Goal: Task Accomplishment & Management: Manage account settings

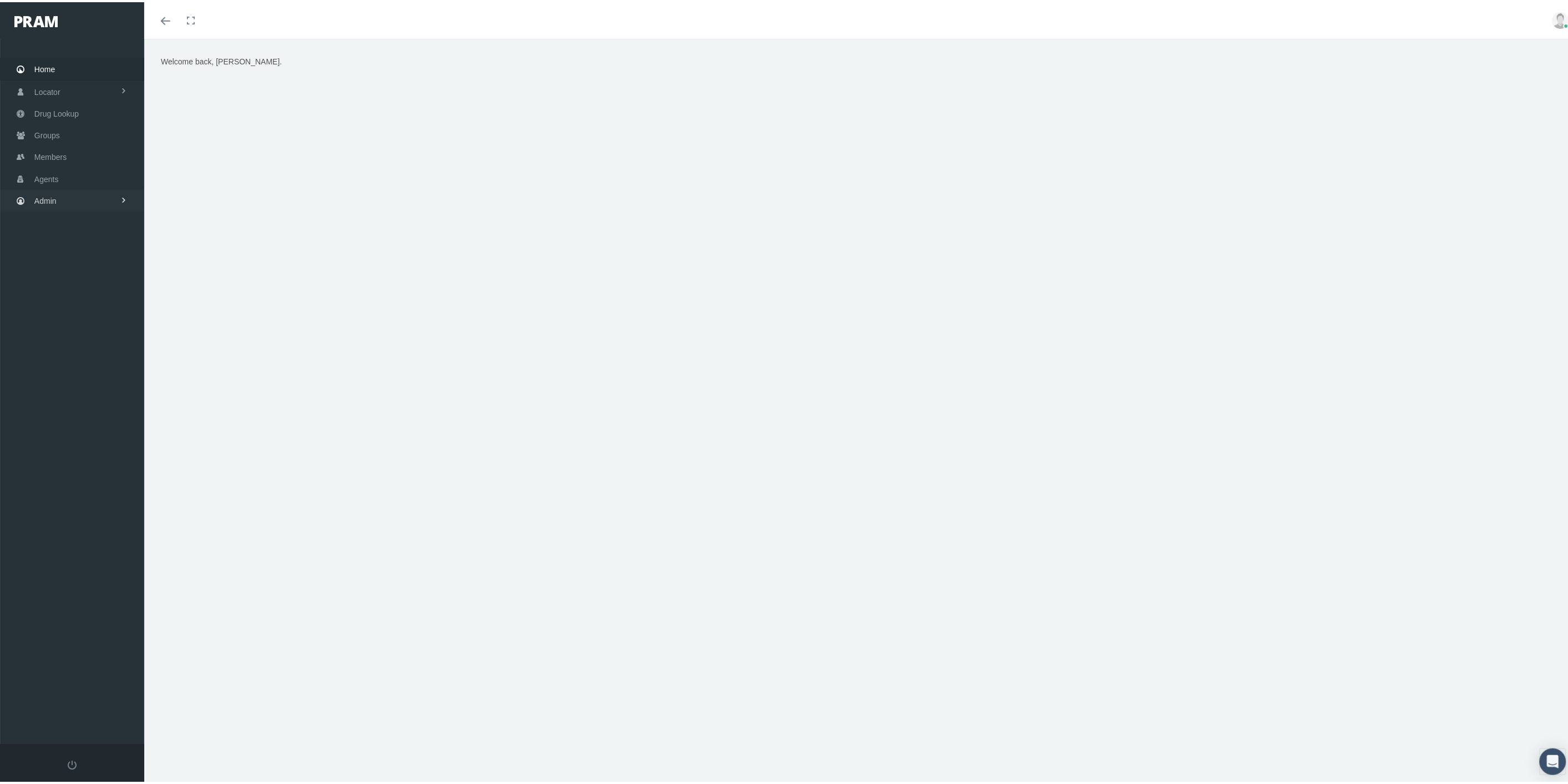
click at [56, 201] on span "Admin" at bounding box center [46, 199] width 22 height 21
click at [100, 458] on link "Settings" at bounding box center [72, 467] width 144 height 19
click at [86, 618] on span "Mail Merge Templates" at bounding box center [80, 627] width 76 height 19
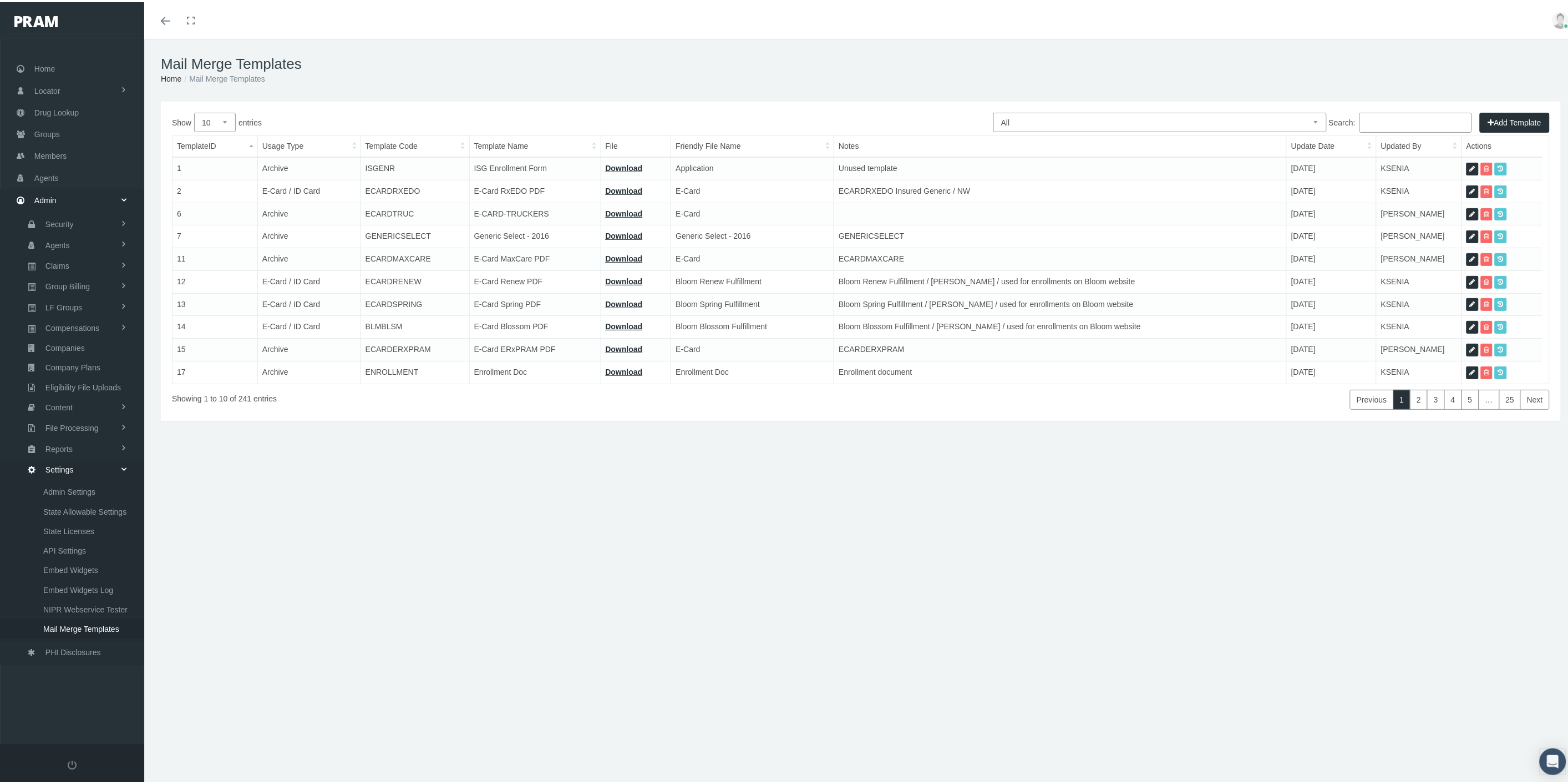
click at [1279, 113] on select "All Members Agents Onboarding Prospects Group Policy Related Remittances Formul…" at bounding box center [1160, 120] width 334 height 19
select select "8"
click at [994, 111] on select "All Members Agents Onboarding Prospects Group Policy Related Remittances Formul…" at bounding box center [1160, 120] width 334 height 19
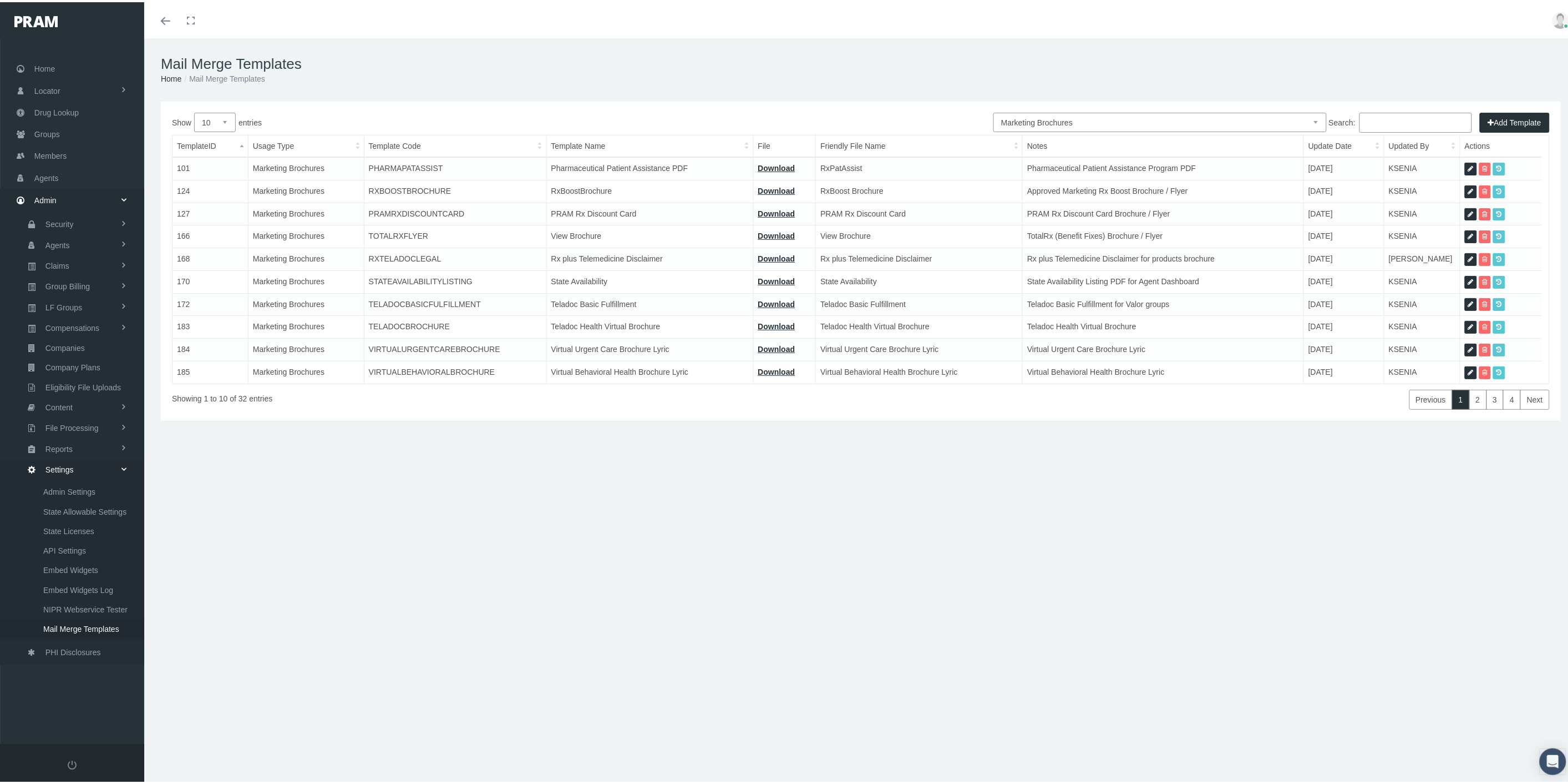
click at [1380, 118] on input "Search:" at bounding box center [1415, 121] width 112 height 20
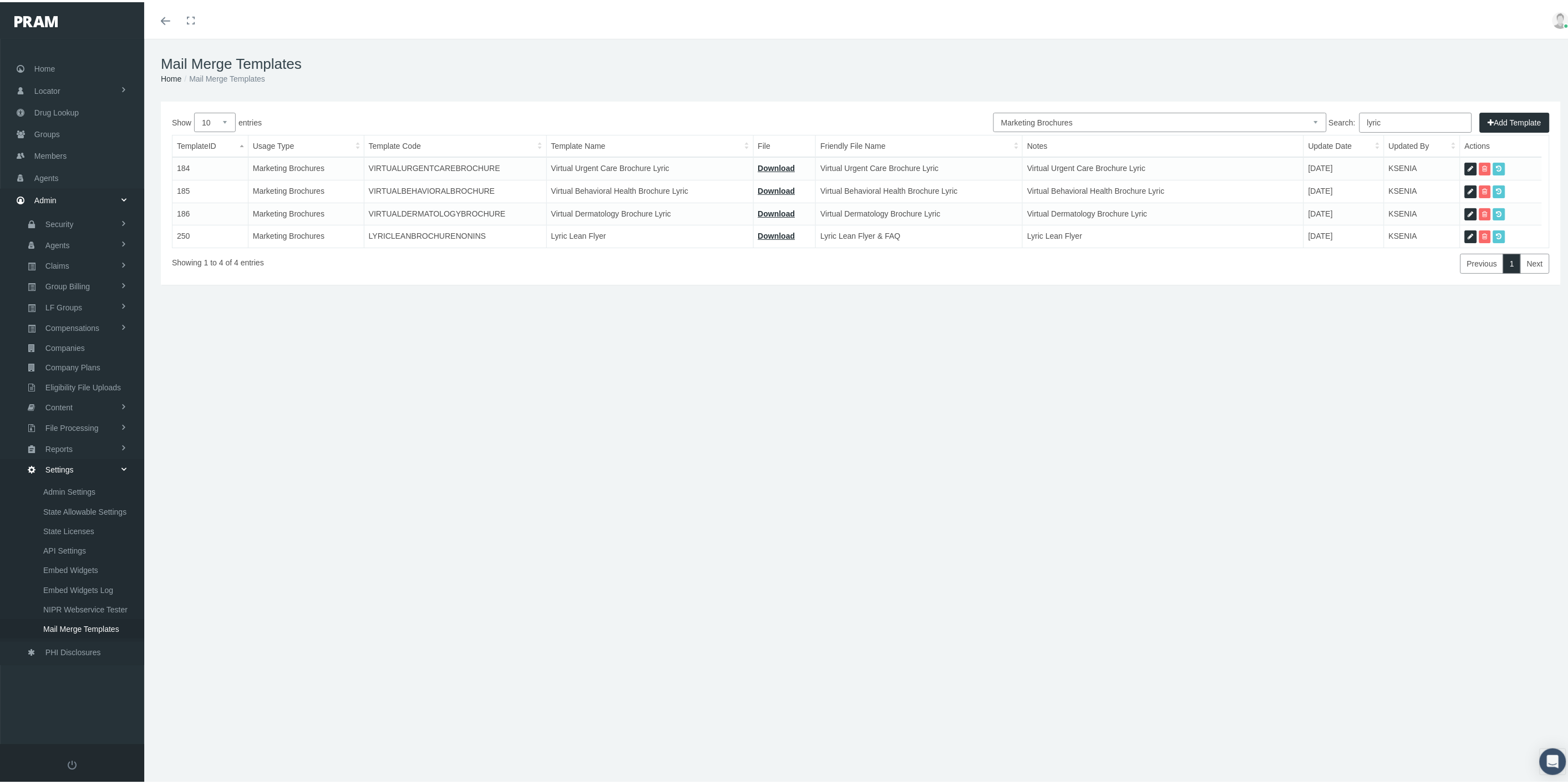
type input "lyric"
click at [1471, 232] on icon at bounding box center [1471, 235] width 5 height 11
select select "8"
type input "LYRICLEANBROCHURENONINS"
type input "Lyric Lean Flyer"
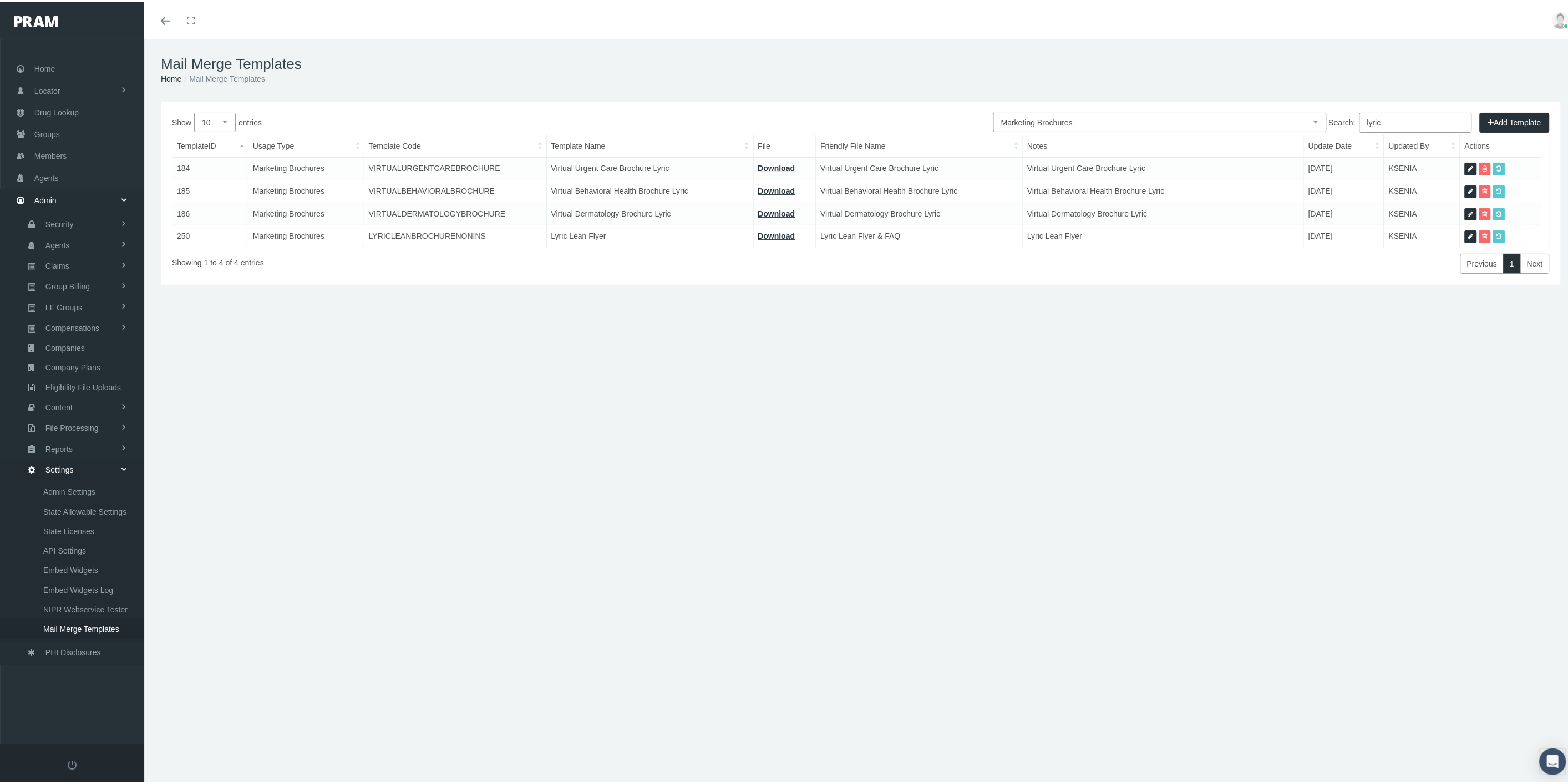
type input "15 - BROCHURE - Lyric Lean Weight Loss Explainer2 with FAQ 20250606.pdf"
type input "Lyric Lean Flyer & FAQ"
type textarea "Lyric Lean Flyer"
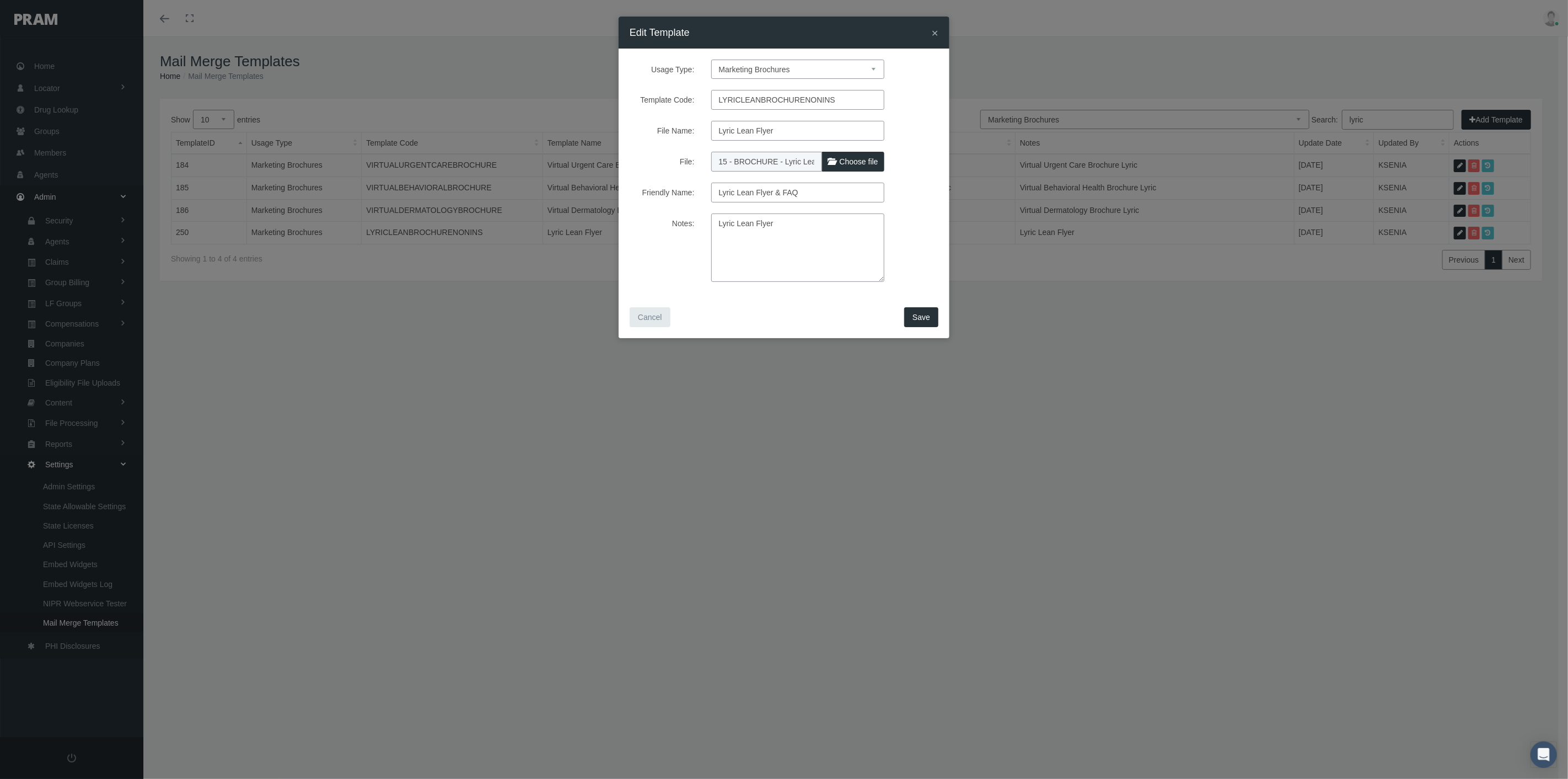
click at [855, 161] on span "Choose file" at bounding box center [858, 162] width 38 height 9
click at [855, 161] on input "File:" at bounding box center [784, 159] width 146 height 15
type input "C:\fakepath\15 - BROCHURE - Lyric Lean Weight Loss Explainer2 with FAQ 20250820…"
type input "15 - BROCHURE - Lyric Lean Weight Loss Explainer2 with FAQ 20250820.pdf"
drag, startPoint x: 773, startPoint y: 192, endPoint x: 825, endPoint y: 194, distance: 52.0
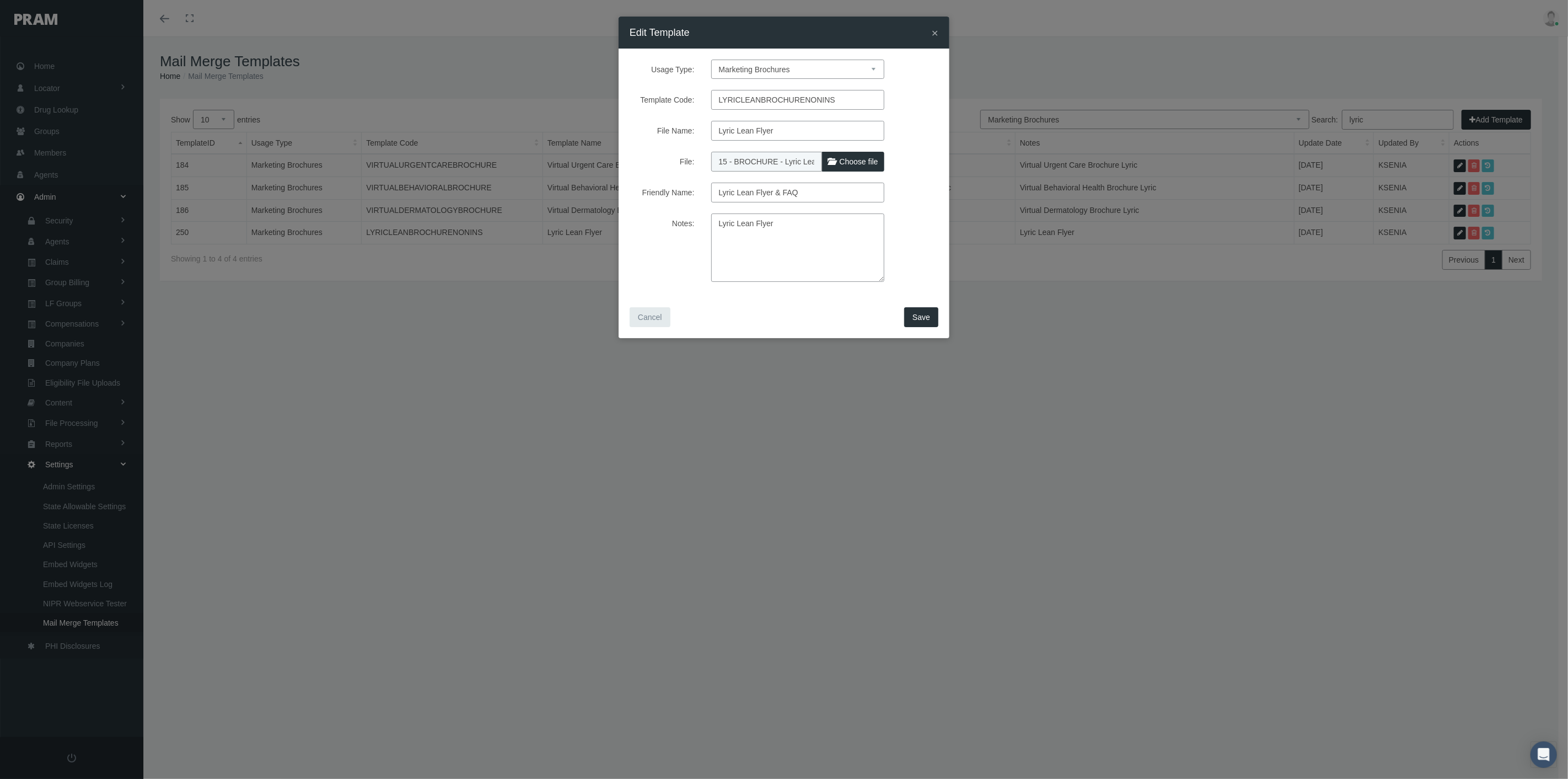
click at [825, 194] on input "Lyric Lean Flyer & FAQ" at bounding box center [798, 193] width 174 height 20
click at [807, 223] on textarea "Lyric Lean Flyer" at bounding box center [798, 247] width 174 height 68
paste textarea "& FAQ"
type textarea "Lyric Lean Flyer & FAQ"
click at [922, 321] on span "Save" at bounding box center [920, 317] width 17 height 9
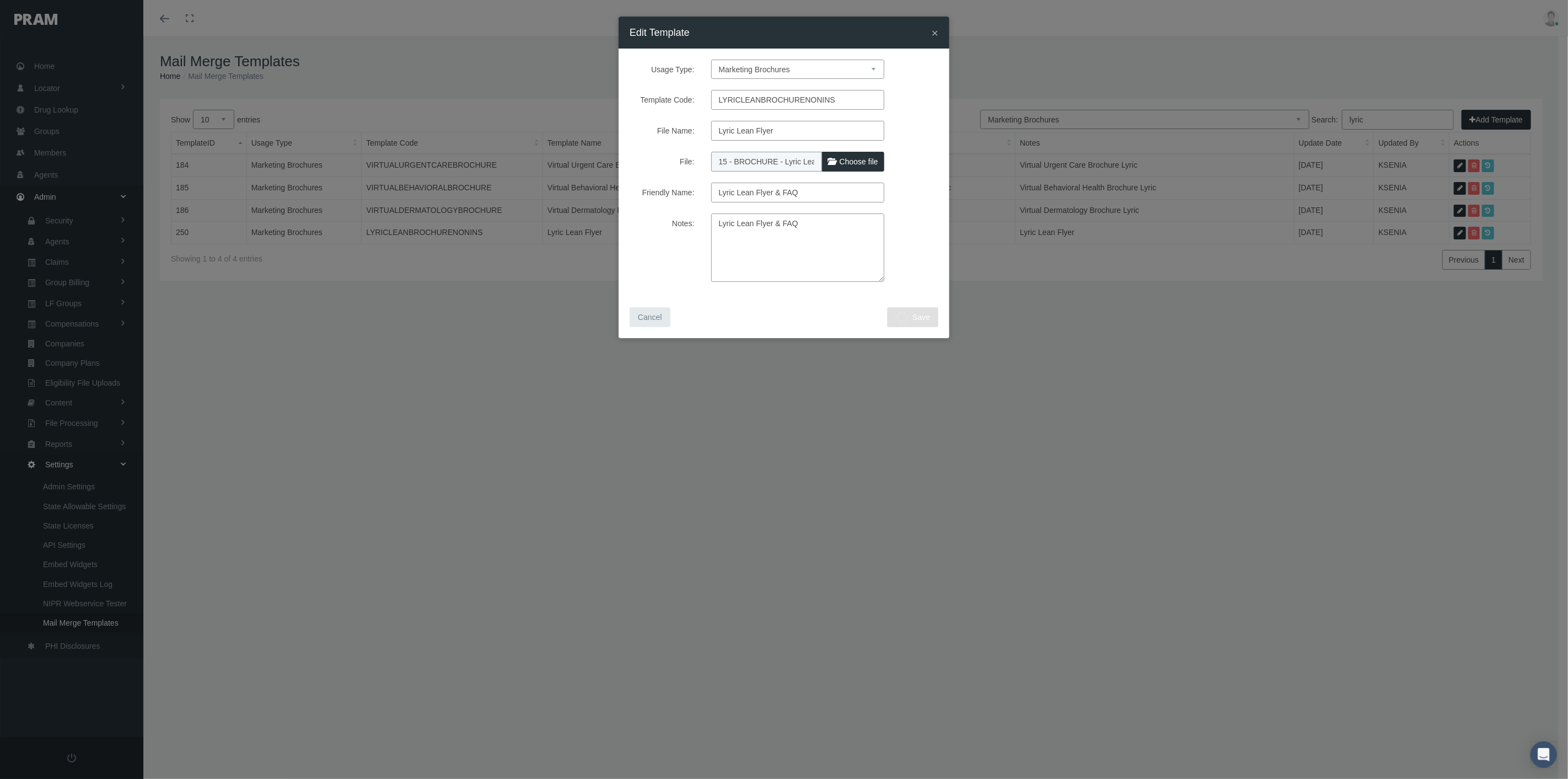
select select "1"
